Goal: Register for event/course

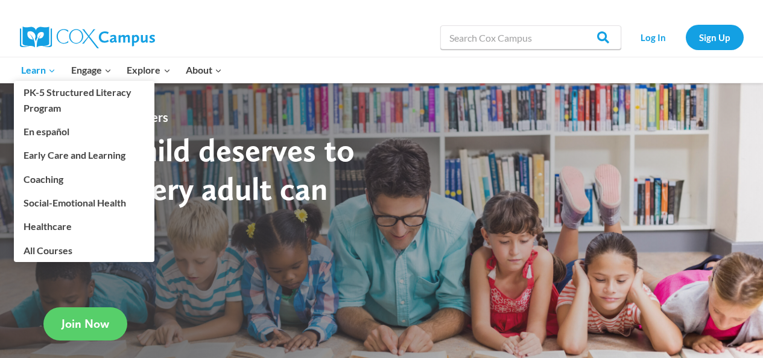
click at [42, 68] on span "Learn Expand" at bounding box center [38, 70] width 34 height 16
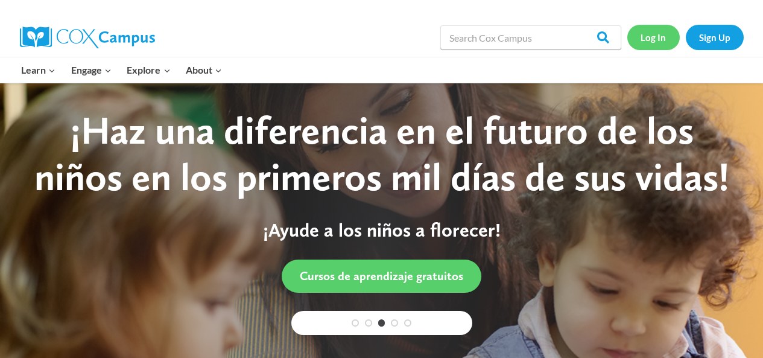
click at [657, 37] on link "Log In" at bounding box center [654, 37] width 53 height 25
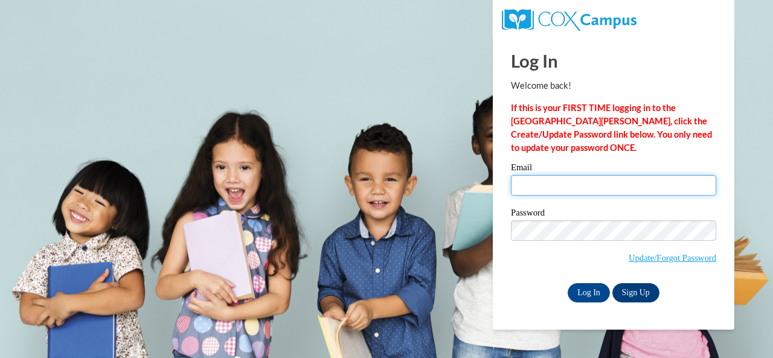
click at [559, 185] on input "Email" at bounding box center [613, 185] width 205 height 21
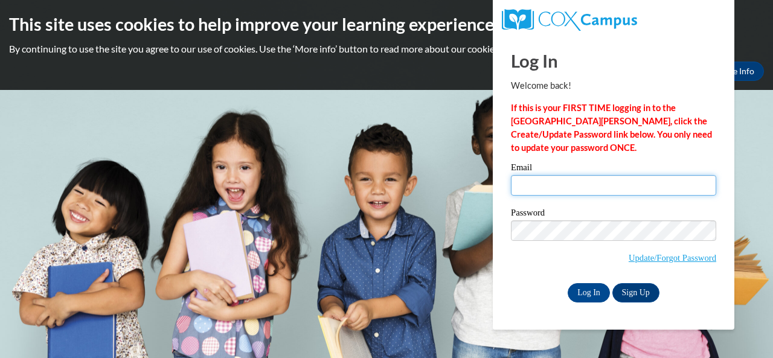
type input "grace.agyemang@udc.edu"
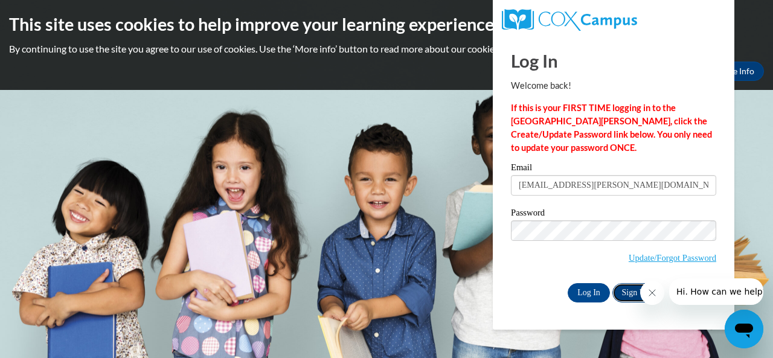
click at [637, 295] on link "Sign Up" at bounding box center [635, 292] width 47 height 19
click at [676, 65] on h1 "Log In" at bounding box center [613, 60] width 205 height 25
click at [585, 294] on input "Log In" at bounding box center [588, 292] width 42 height 19
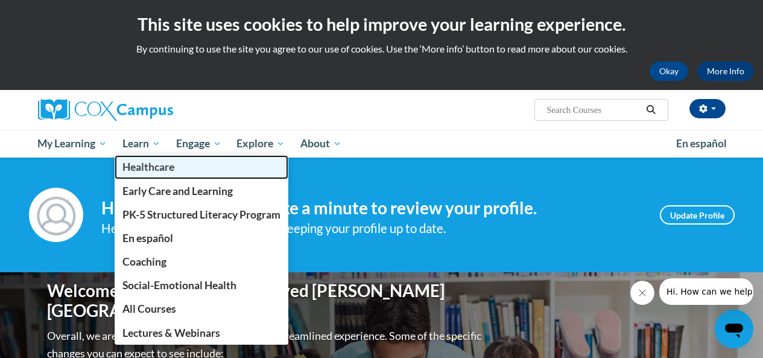
click at [139, 157] on link "Healthcare" at bounding box center [202, 167] width 174 height 24
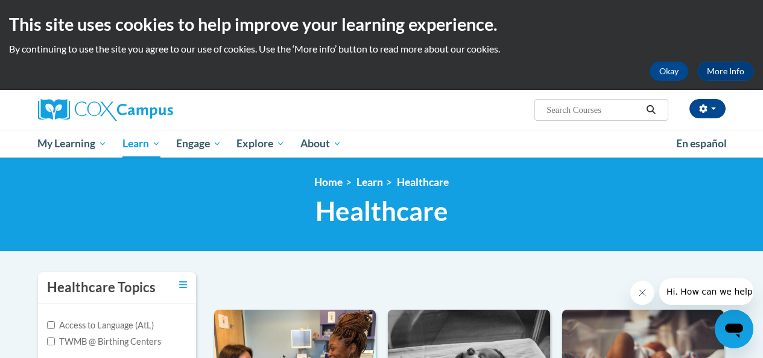
click at [581, 107] on input "Search..." at bounding box center [594, 110] width 97 height 14
type input "build my brain training"
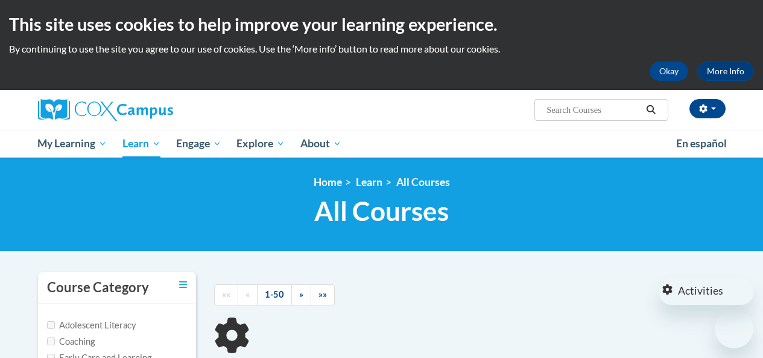
type input "build my brain training"
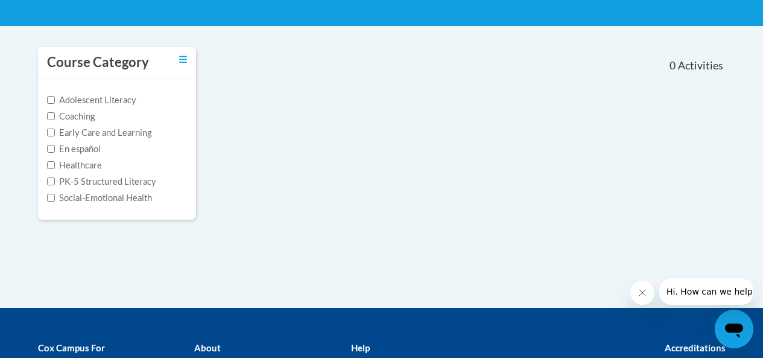
scroll to position [234, 0]
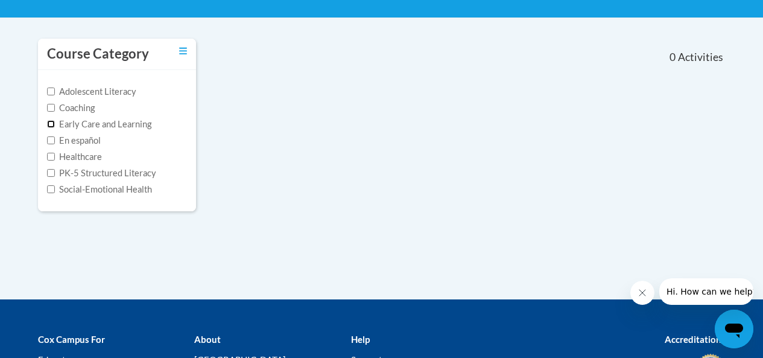
click at [52, 127] on input "Early Care and Learning" at bounding box center [51, 124] width 8 height 8
checkbox input "true"
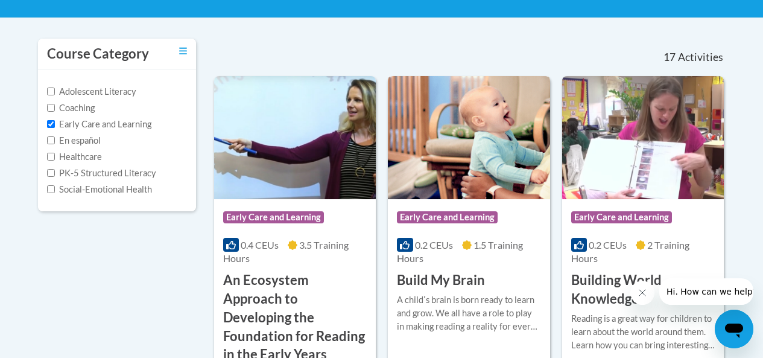
click at [450, 274] on h3 "Build My Brain" at bounding box center [441, 280] width 88 height 19
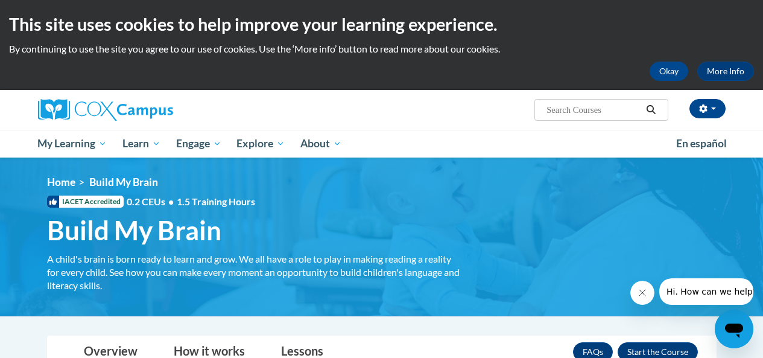
click at [126, 235] on span "Build My Brain" at bounding box center [134, 230] width 174 height 32
click at [93, 275] on div "A child's brain is born ready to learn and grow. We all have a role to play in …" at bounding box center [255, 272] width 416 height 40
click at [672, 72] on button "Okay" at bounding box center [669, 71] width 39 height 19
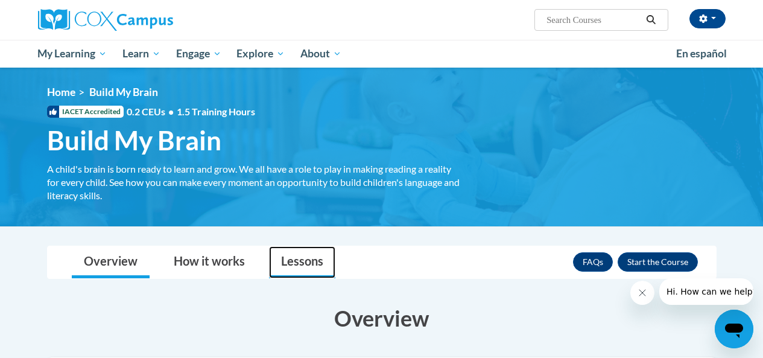
click at [306, 252] on link "Lessons" at bounding box center [302, 262] width 66 height 32
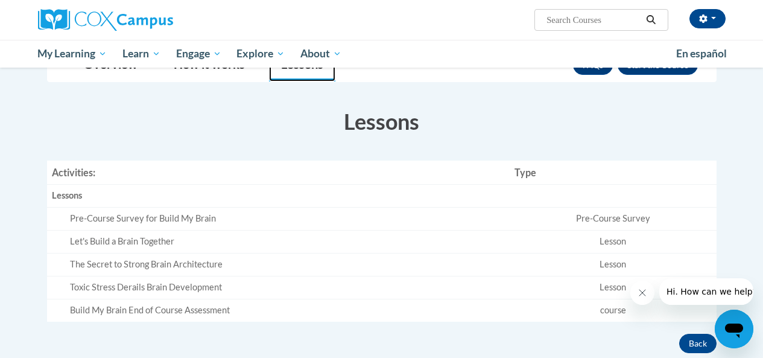
scroll to position [199, 0]
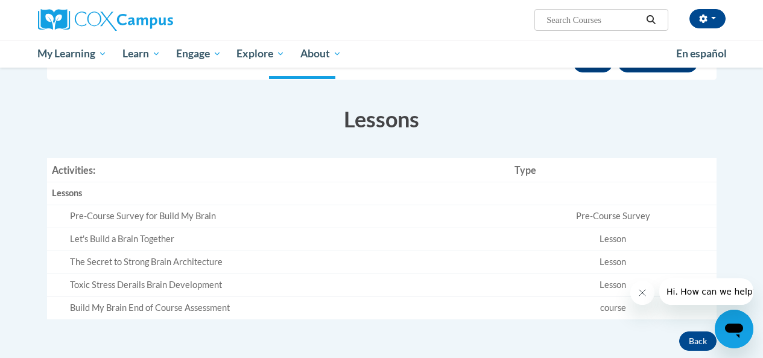
click at [608, 218] on td "Pre-Course Survey" at bounding box center [613, 216] width 207 height 23
click at [104, 220] on div "Pre-Course Survey for Build My Brain" at bounding box center [287, 216] width 435 height 13
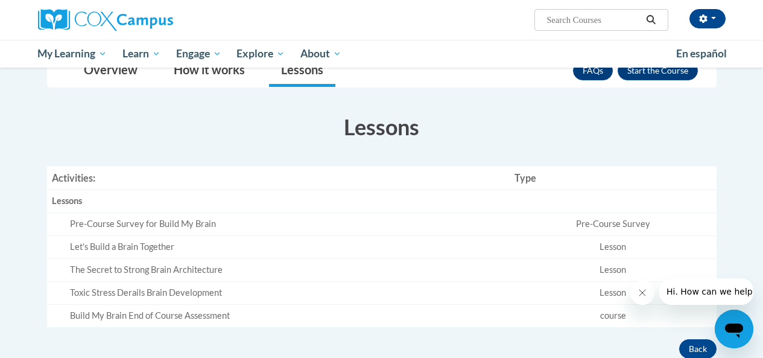
scroll to position [191, 0]
click at [115, 251] on div "Let's Build a Brain Together" at bounding box center [287, 247] width 435 height 13
click at [617, 246] on td "Lesson" at bounding box center [613, 248] width 207 height 23
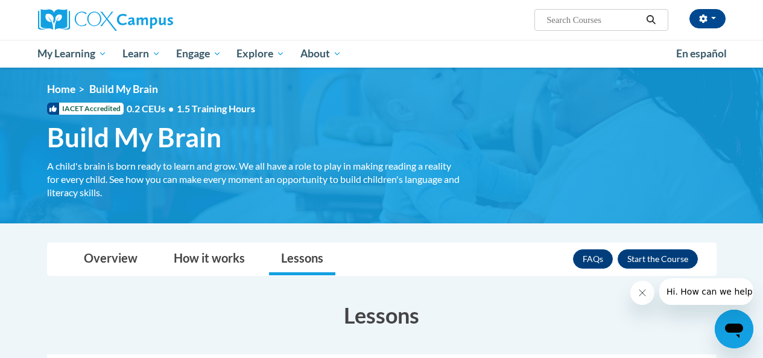
scroll to position [0, 0]
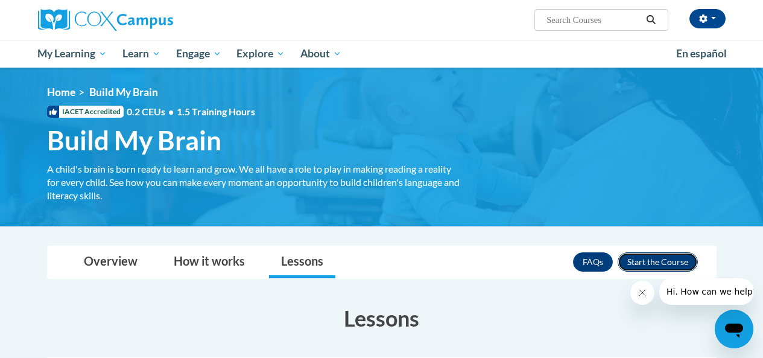
click at [655, 260] on button "Enroll" at bounding box center [658, 261] width 80 height 19
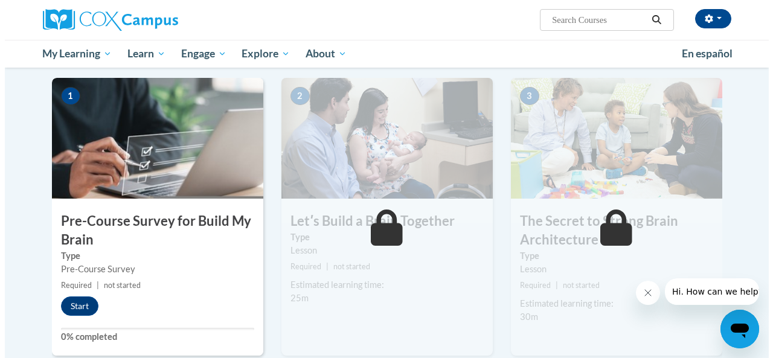
scroll to position [246, 0]
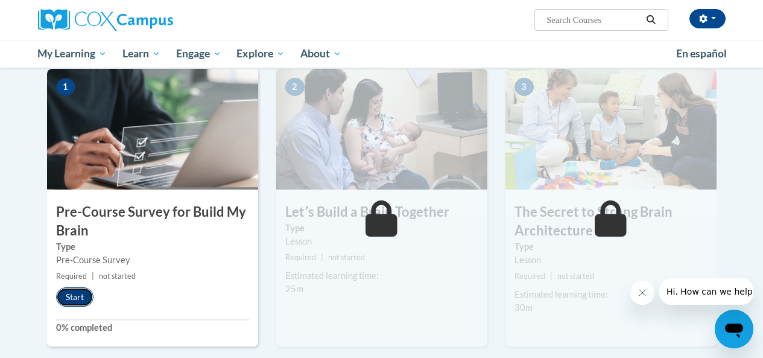
click at [70, 295] on button "Start" at bounding box center [74, 296] width 37 height 19
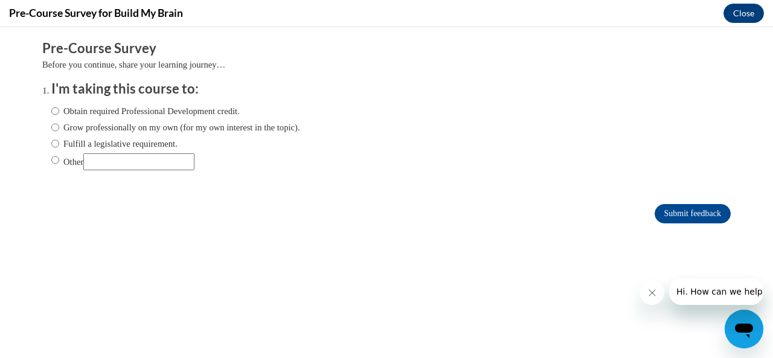
scroll to position [0, 0]
click at [51, 112] on input "Obtain required Professional Development credit." at bounding box center [55, 110] width 8 height 13
radio input "true"
click at [675, 213] on input "Submit feedback" at bounding box center [692, 213] width 76 height 19
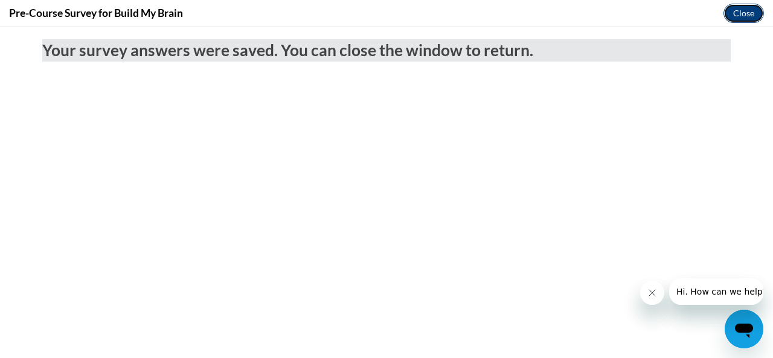
click at [744, 16] on button "Close" at bounding box center [743, 13] width 40 height 19
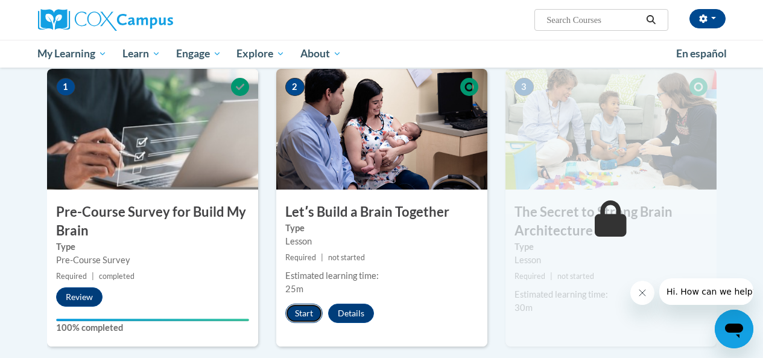
click at [296, 314] on button "Start" at bounding box center [303, 313] width 37 height 19
